Goal: Information Seeking & Learning: Learn about a topic

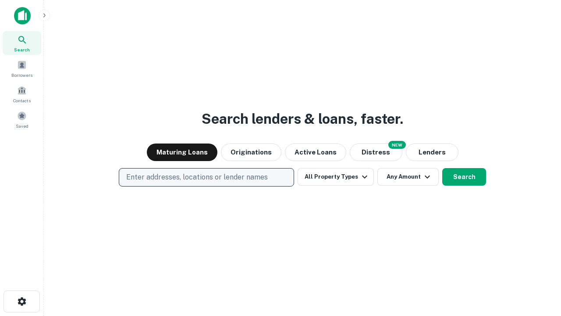
click at [206, 177] on p "Enter addresses, locations or lender names" at bounding box center [197, 177] width 142 height 11
type input "**********"
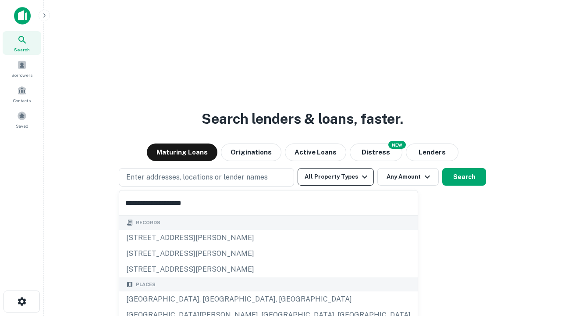
click at [210, 299] on div "[GEOGRAPHIC_DATA], [GEOGRAPHIC_DATA], [GEOGRAPHIC_DATA]" at bounding box center [268, 299] width 299 height 16
click at [336, 177] on button "All Property Types" at bounding box center [336, 177] width 76 height 18
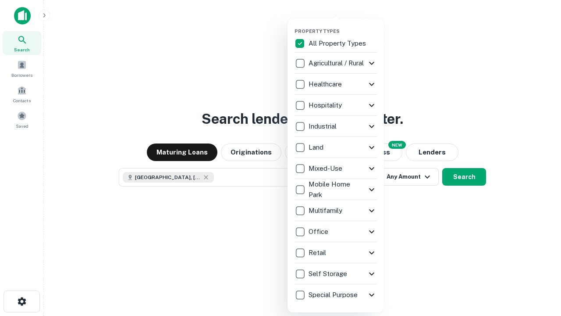
click at [343, 25] on button "button" at bounding box center [343, 25] width 96 height 0
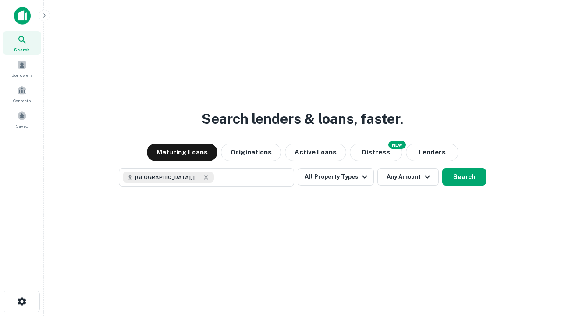
scroll to position [14, 0]
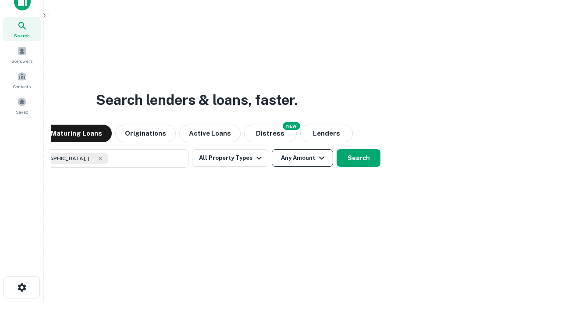
click at [272, 149] on button "Any Amount" at bounding box center [302, 158] width 61 height 18
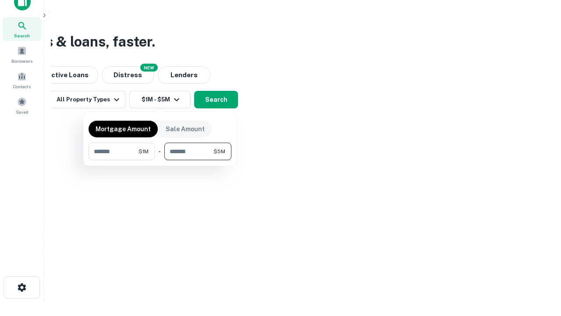
type input "*******"
click at [160, 160] on button "button" at bounding box center [160, 160] width 143 height 0
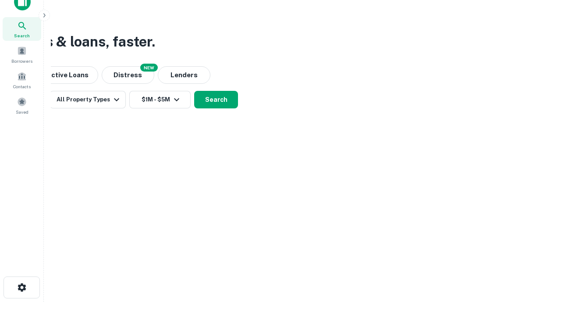
scroll to position [14, 0]
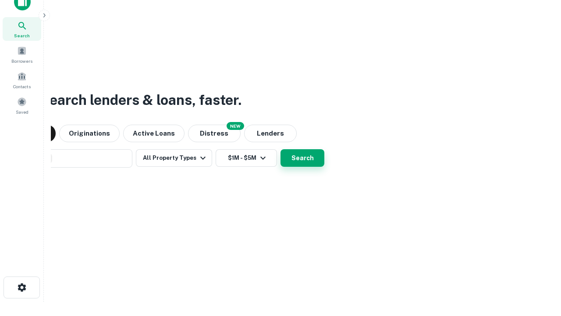
click at [281, 149] on button "Search" at bounding box center [303, 158] width 44 height 18
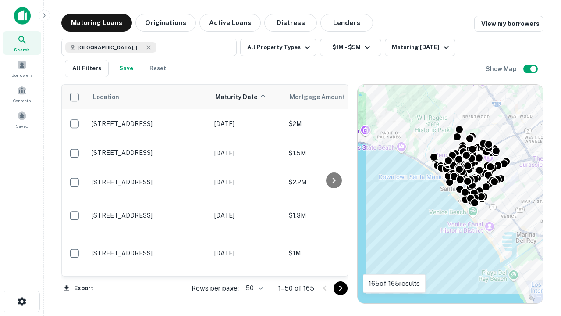
click at [253, 288] on body "Search Borrowers Contacts Saved Maturing Loans Originations Active Loans Distre…" at bounding box center [280, 158] width 561 height 316
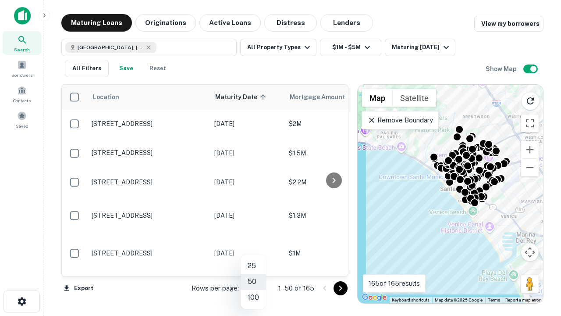
click at [253, 266] on li "25" at bounding box center [253, 266] width 25 height 16
click at [340, 288] on icon "Go to next page" at bounding box center [340, 288] width 11 height 11
